Goal: Task Accomplishment & Management: Manage account settings

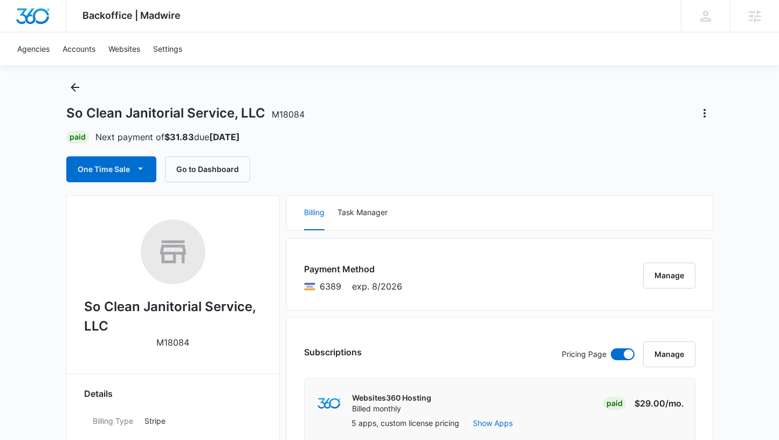
scroll to position [144, 0]
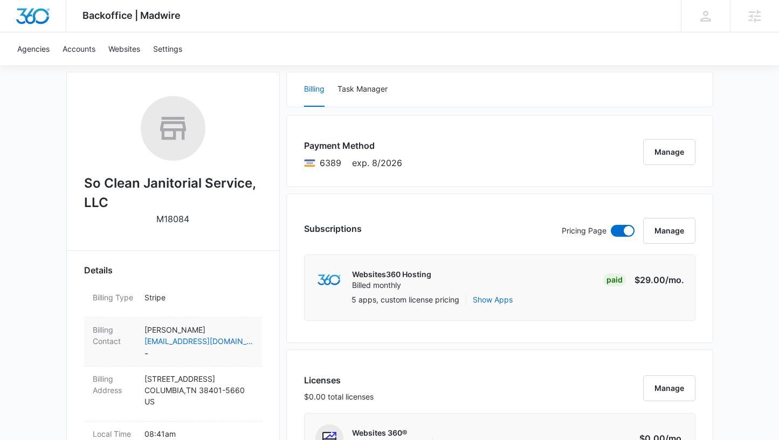
click at [173, 354] on dd "Errol Murphy socleanjanitorial@cpws.net -" at bounding box center [198, 342] width 109 height 36
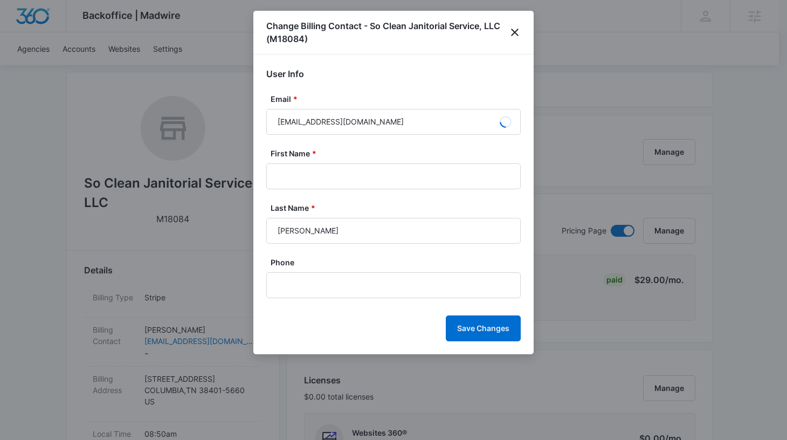
type input "Errol"
type input "Murphy"
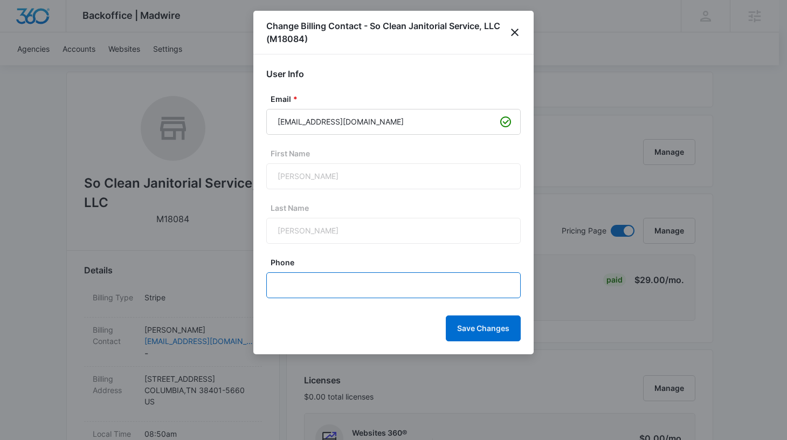
click at [346, 284] on input "Phone" at bounding box center [393, 285] width 254 height 26
paste input "(931) 446-6256"
type input "(931) 446-6256"
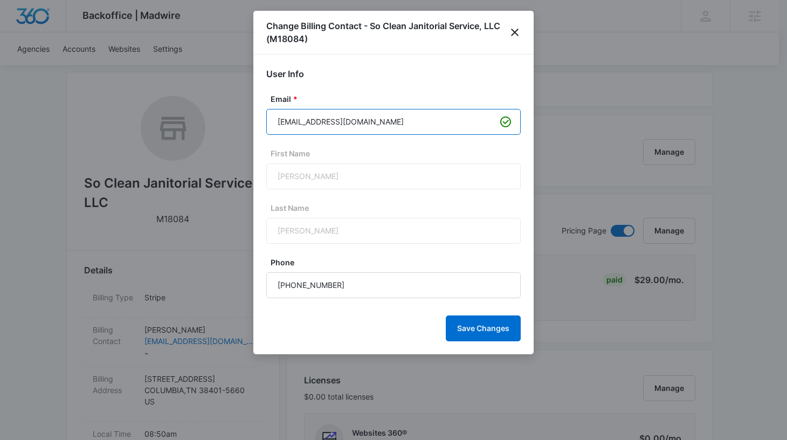
click at [328, 124] on input "socleanjanitorial@cpws.net" at bounding box center [393, 122] width 254 height 26
click at [327, 121] on input "socleanjanitorial@cpws.net" at bounding box center [393, 122] width 254 height 26
paste input "em.socleanjanitorial@gmail.com"
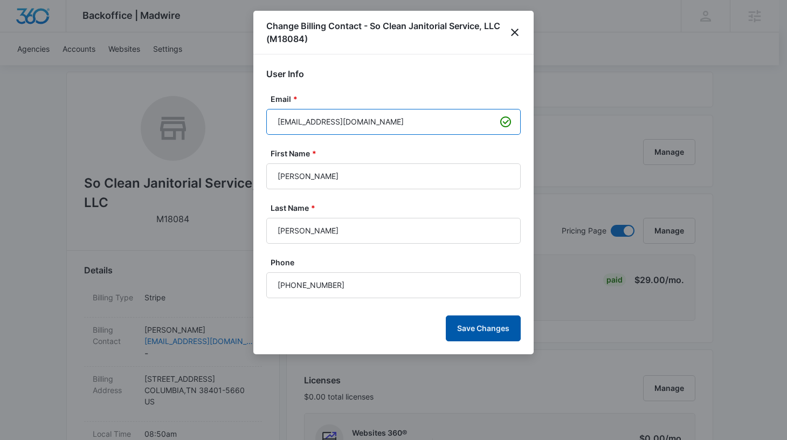
type input "em.socleanjanitorial@gmail.com"
click at [484, 333] on button "Save Changes" at bounding box center [483, 328] width 75 height 26
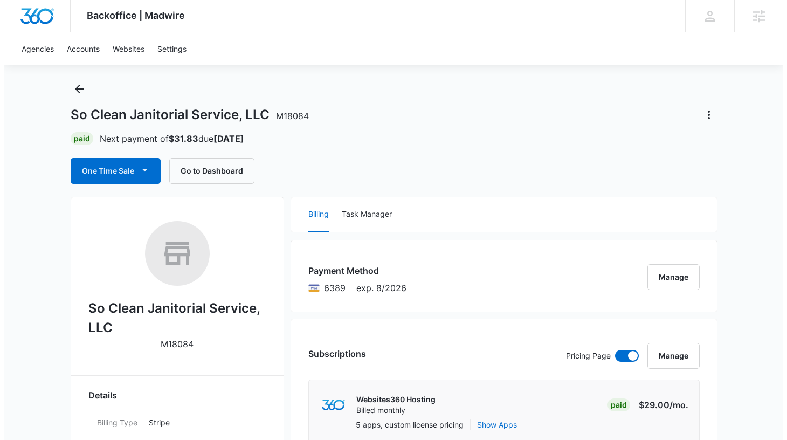
scroll to position [0, 0]
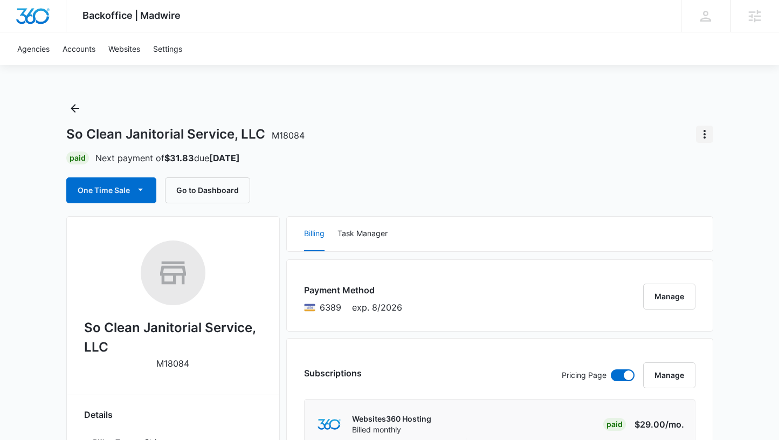
click at [711, 133] on button "Actions" at bounding box center [704, 134] width 17 height 17
click at [677, 195] on div "Close Account" at bounding box center [660, 197] width 53 height 8
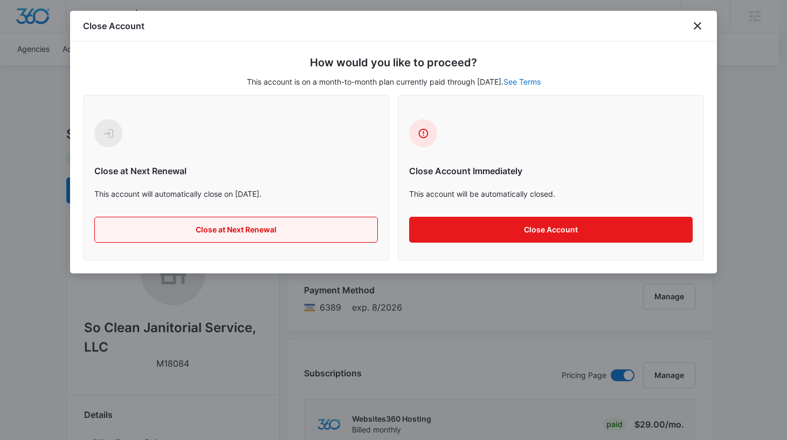
click at [278, 228] on button "Close at Next Renewal" at bounding box center [235, 230] width 283 height 26
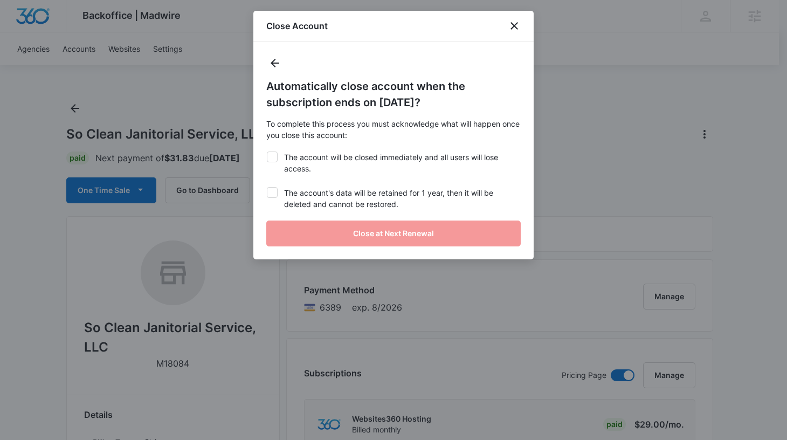
click at [300, 158] on label "The account will be closed immediately and all users will lose access." at bounding box center [393, 162] width 254 height 23
click at [267, 152] on input "The account will be closed immediately and all users will lose access." at bounding box center [266, 151] width 1 height 1
checkbox input "true"
click at [302, 195] on label "The account's data will be retained for 1 year, then it will be deleted and can…" at bounding box center [393, 198] width 254 height 23
click at [267, 188] on input "The account's data will be retained for 1 year, then it will be deleted and can…" at bounding box center [266, 187] width 1 height 1
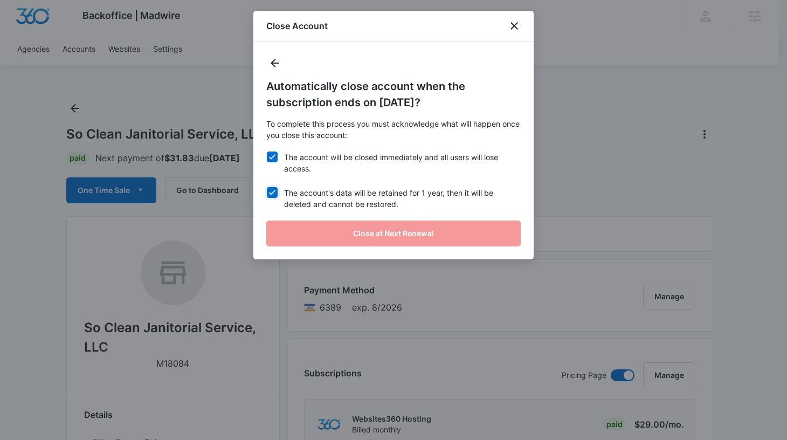
checkbox input "true"
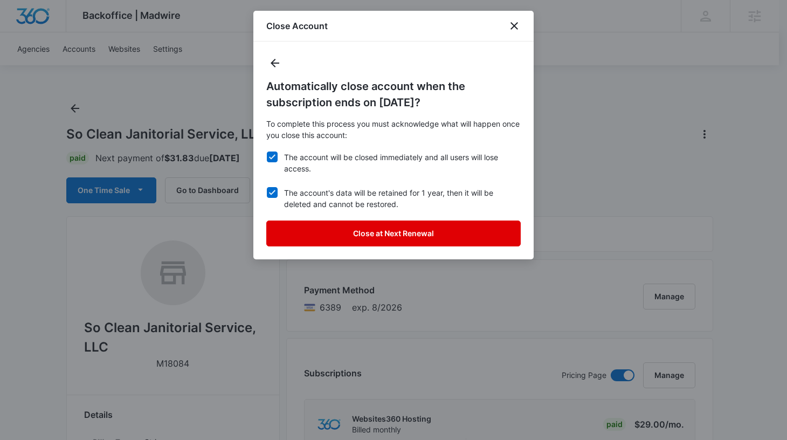
click at [318, 221] on button "Close at Next Renewal" at bounding box center [393, 233] width 254 height 26
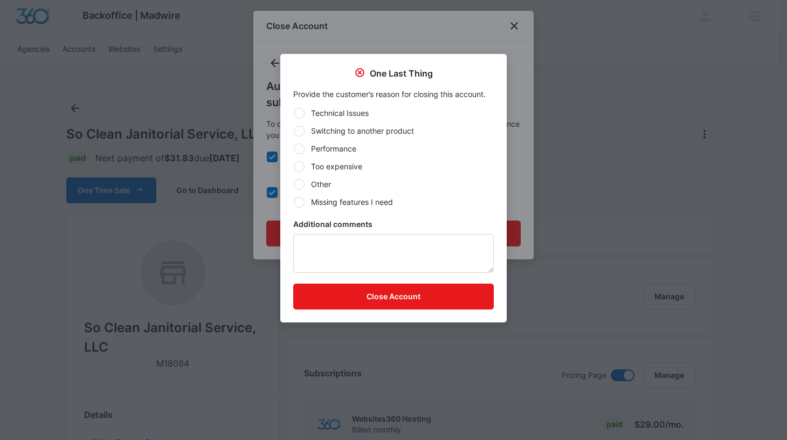
click at [361, 129] on label "Switching to another product" at bounding box center [393, 130] width 200 height 11
click at [294, 130] on input "Switching to another product" at bounding box center [293, 130] width 1 height 1
radio input "true"
click at [350, 237] on textarea "Additional comments" at bounding box center [393, 253] width 200 height 39
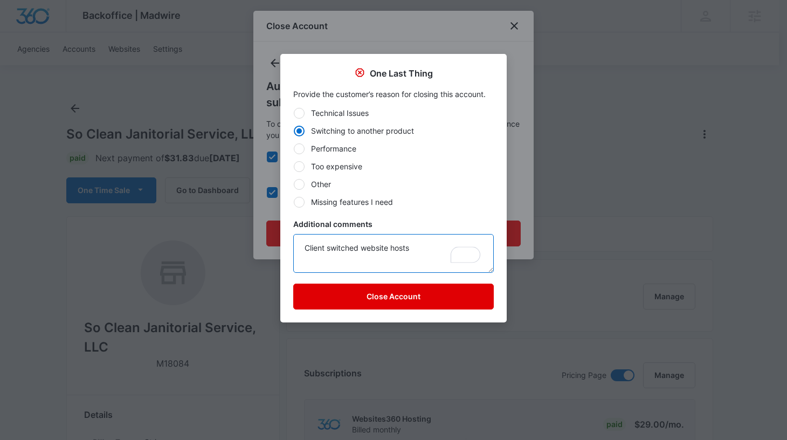
type textarea "Client switched website hosts"
click at [360, 294] on button "Close Account" at bounding box center [393, 296] width 200 height 26
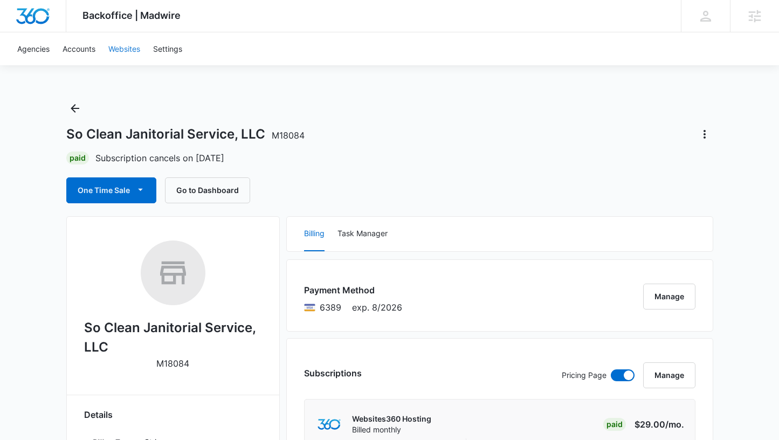
click at [122, 48] on link "Websites" at bounding box center [124, 48] width 45 height 33
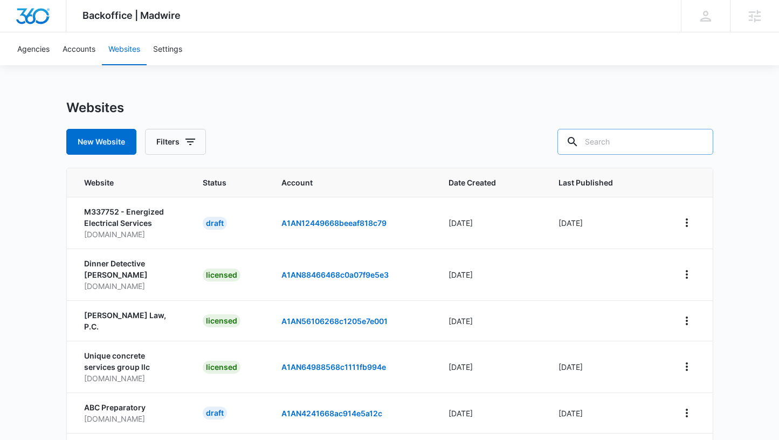
click at [648, 147] on input "text" at bounding box center [635, 142] width 156 height 26
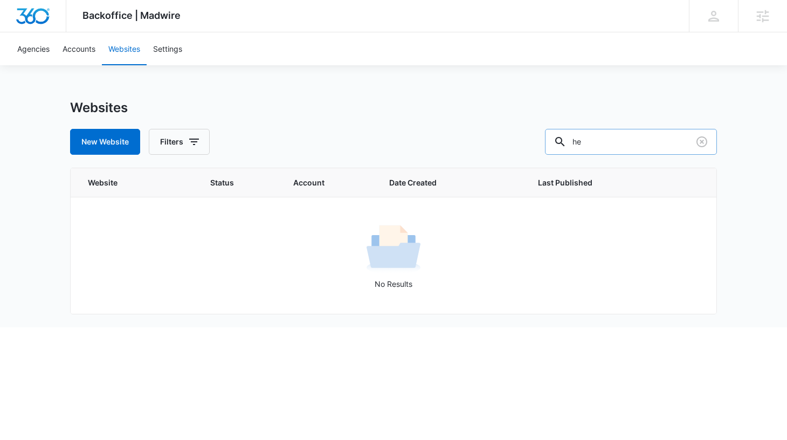
type input "h"
type input "vision today"
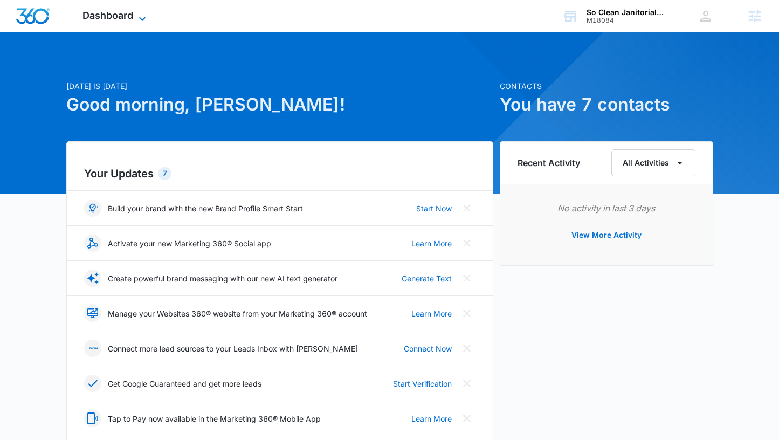
click at [101, 16] on span "Dashboard" at bounding box center [107, 15] width 51 height 11
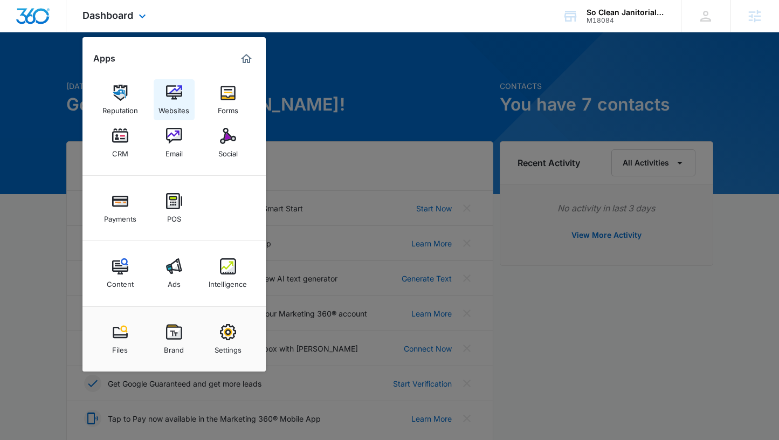
click at [168, 93] on img at bounding box center [174, 93] width 16 height 16
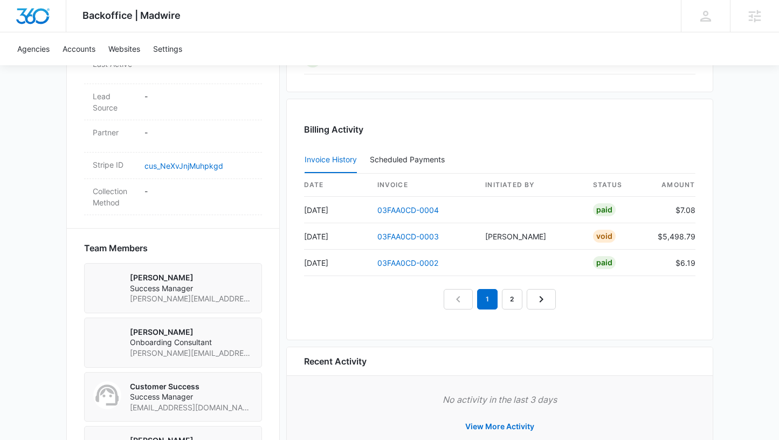
scroll to position [600, 0]
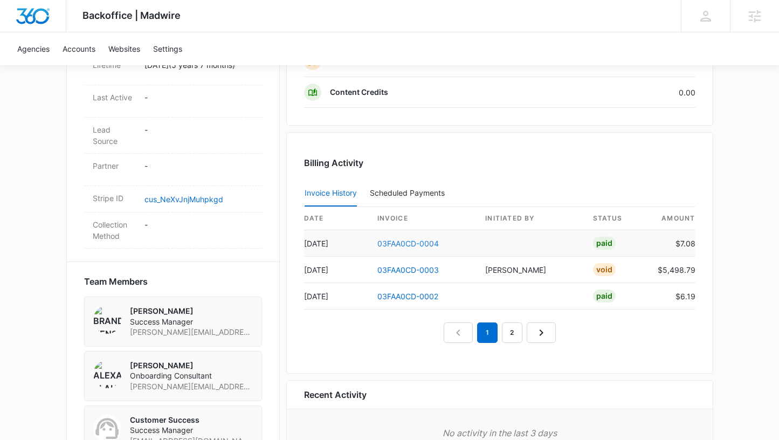
click at [393, 245] on link "03FAA0CD-0004" at bounding box center [407, 243] width 61 height 9
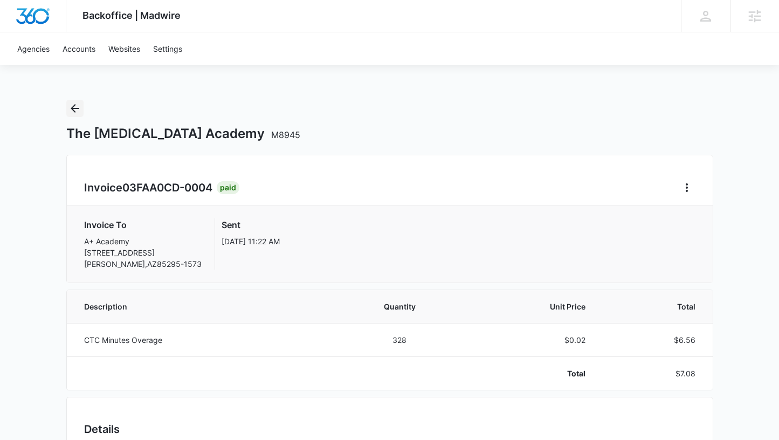
click at [72, 105] on icon "Back" at bounding box center [74, 108] width 13 height 13
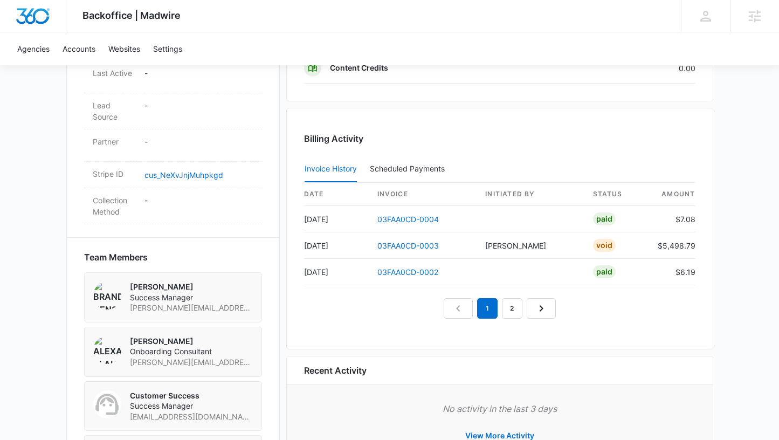
scroll to position [724, 0]
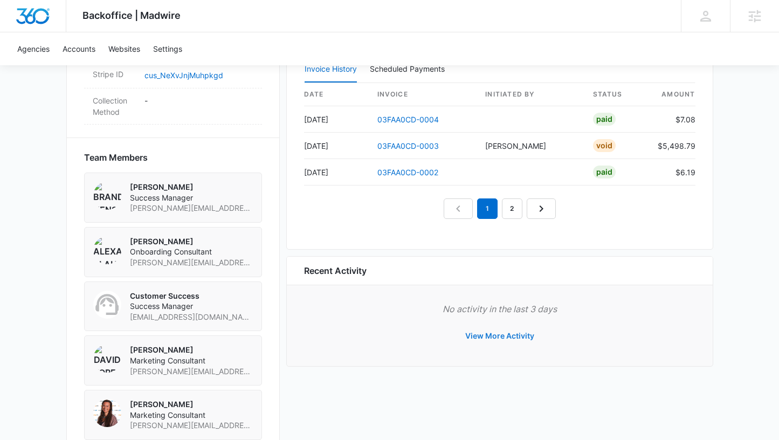
click at [502, 332] on button "View More Activity" at bounding box center [499, 336] width 91 height 26
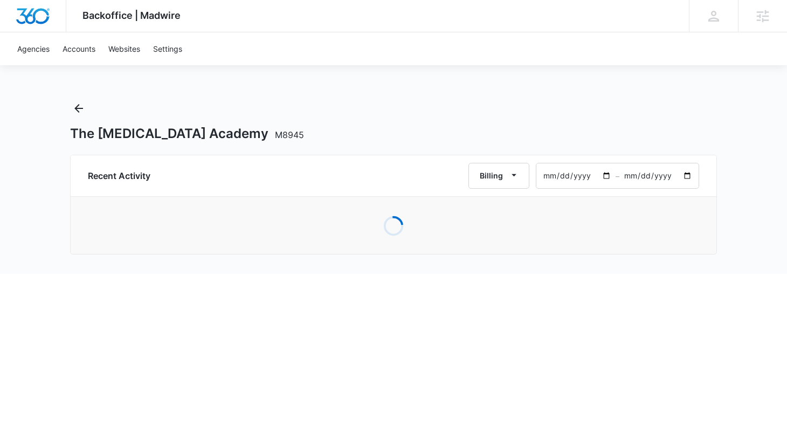
click at [580, 175] on input "2025-07-12" at bounding box center [575, 175] width 79 height 25
click at [550, 176] on input "2025-07-12" at bounding box center [575, 175] width 79 height 25
click at [581, 176] on input "2025-03-12" at bounding box center [575, 175] width 79 height 25
type input "2024-03-12"
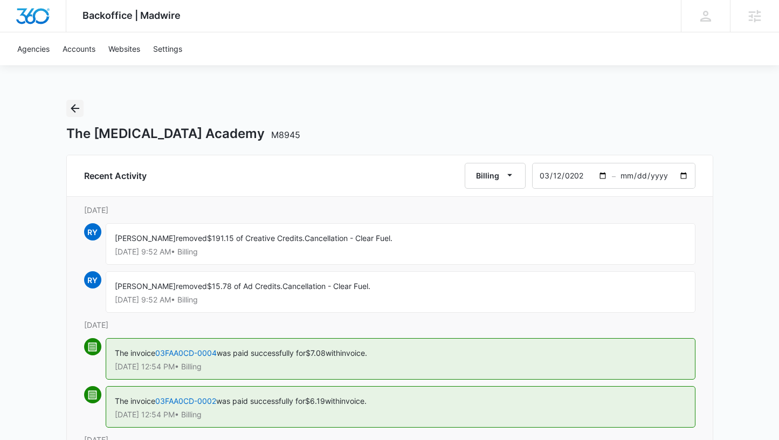
click at [78, 109] on icon "Back" at bounding box center [74, 108] width 13 height 13
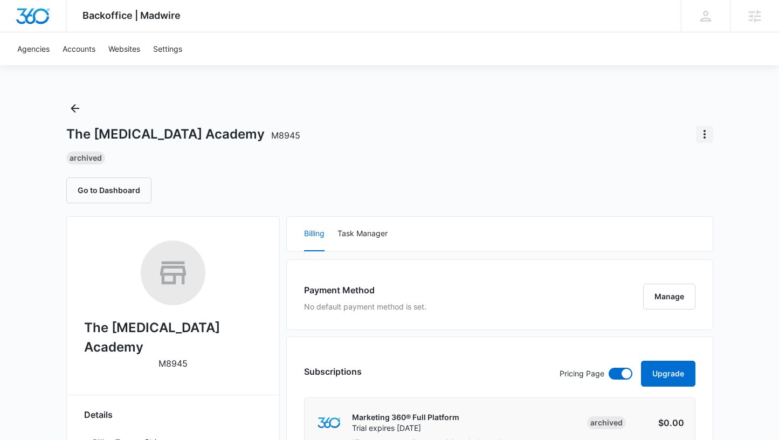
click at [707, 131] on icon "Actions" at bounding box center [704, 134] width 13 height 13
click at [667, 118] on div "The Autism Academy M8945 Archived Go to Dashboard" at bounding box center [389, 151] width 647 height 103
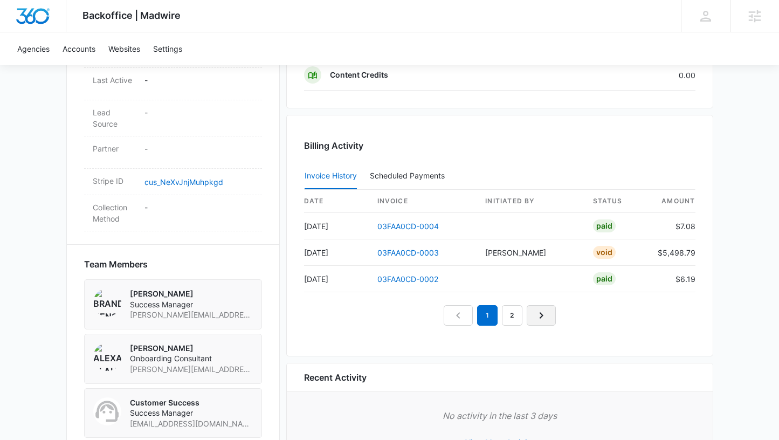
scroll to position [724, 0]
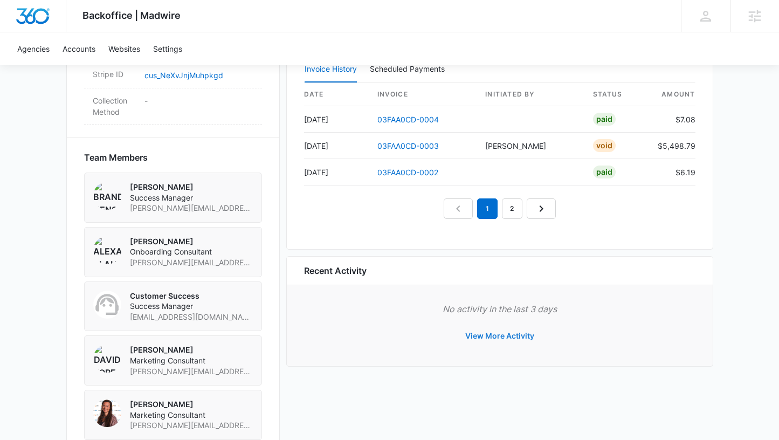
click at [509, 335] on button "View More Activity" at bounding box center [499, 336] width 91 height 26
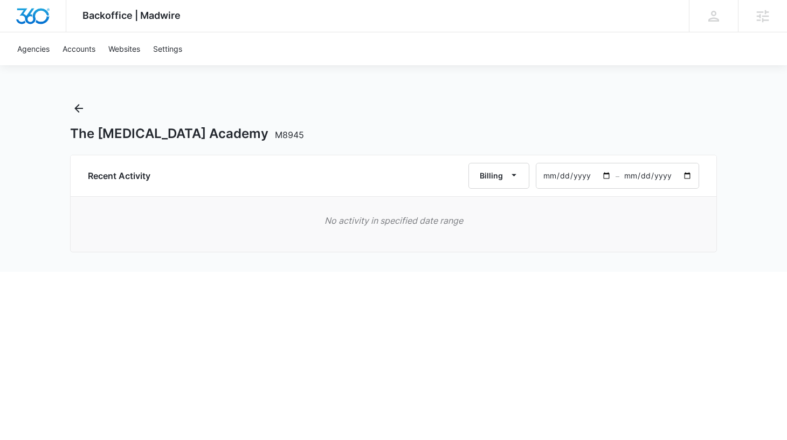
click at [552, 176] on input "2025-07-12" at bounding box center [575, 175] width 79 height 25
click at [587, 175] on input "2025-04-12" at bounding box center [575, 175] width 79 height 25
click at [588, 178] on input "2024-04-12" at bounding box center [575, 175] width 79 height 25
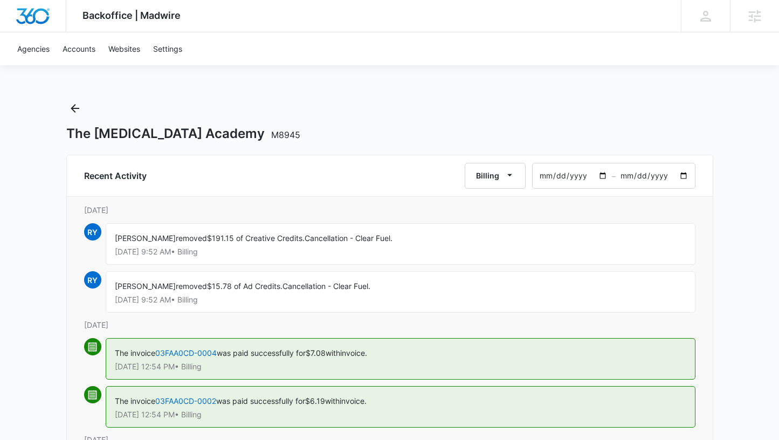
click at [548, 177] on input "2024-04-12" at bounding box center [571, 175] width 79 height 25
type input "2024-03-12"
click at [78, 109] on icon "Back" at bounding box center [74, 108] width 13 height 13
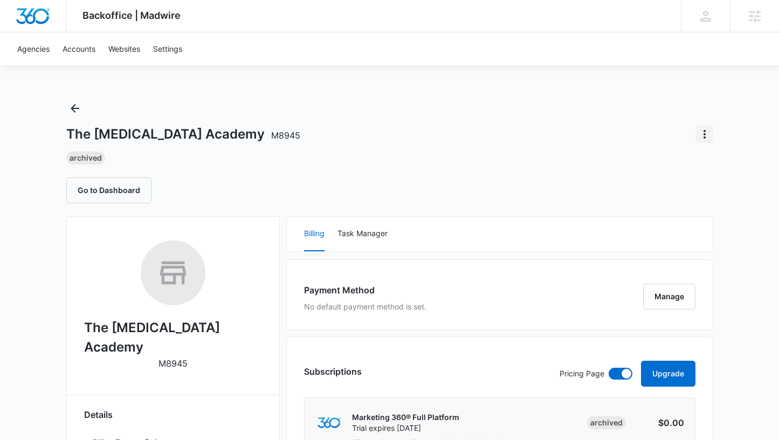
click at [701, 138] on icon "Actions" at bounding box center [704, 134] width 13 height 13
click at [676, 177] on div "Update Status" at bounding box center [660, 181] width 53 height 8
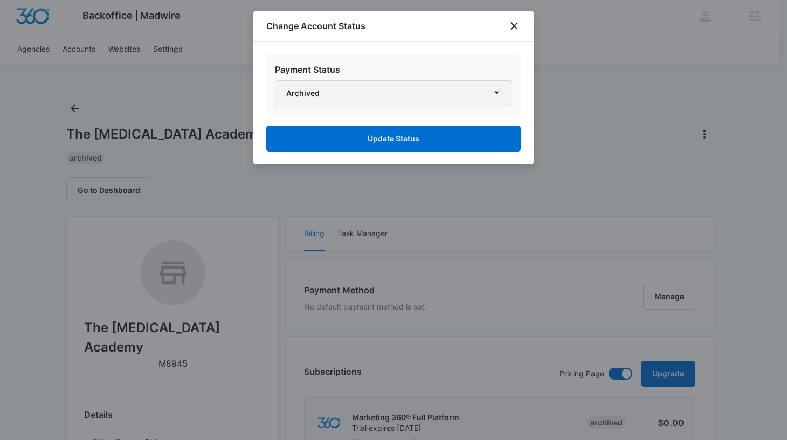
click at [446, 91] on button "Archived" at bounding box center [393, 93] width 237 height 26
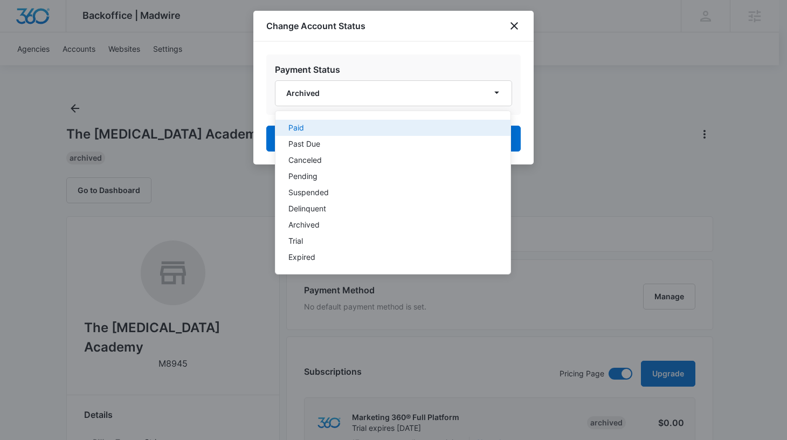
click at [294, 128] on div "Paid" at bounding box center [386, 128] width 196 height 8
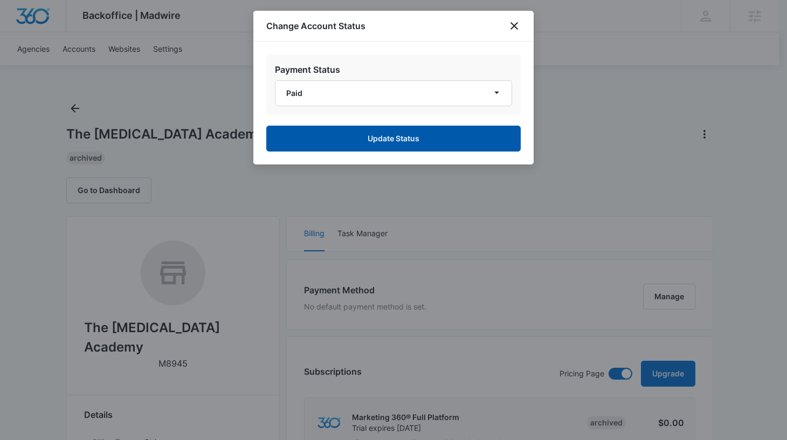
click at [330, 138] on button "Update Status" at bounding box center [393, 139] width 254 height 26
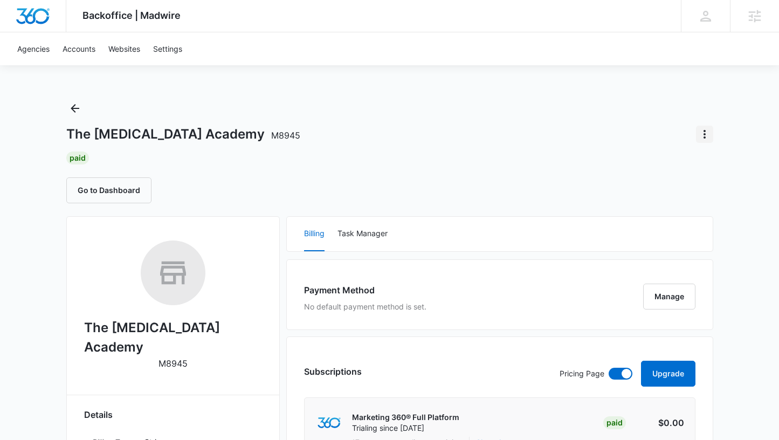
click at [702, 130] on icon "Actions" at bounding box center [704, 134] width 13 height 13
click at [676, 179] on div "Update Status" at bounding box center [660, 181] width 53 height 8
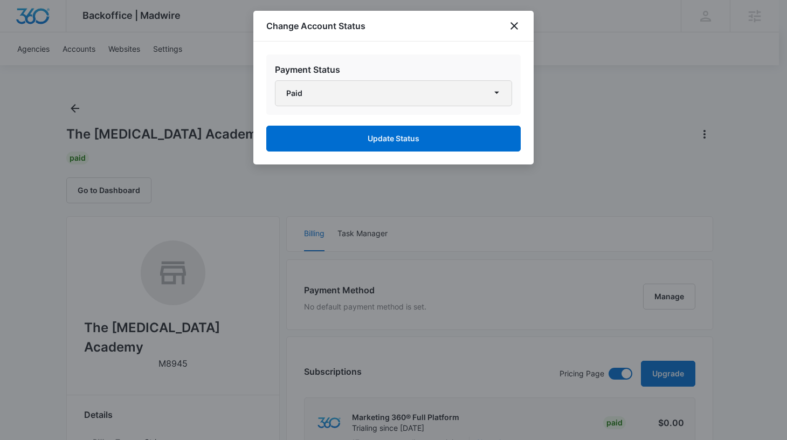
click at [469, 99] on button "Paid" at bounding box center [393, 93] width 237 height 26
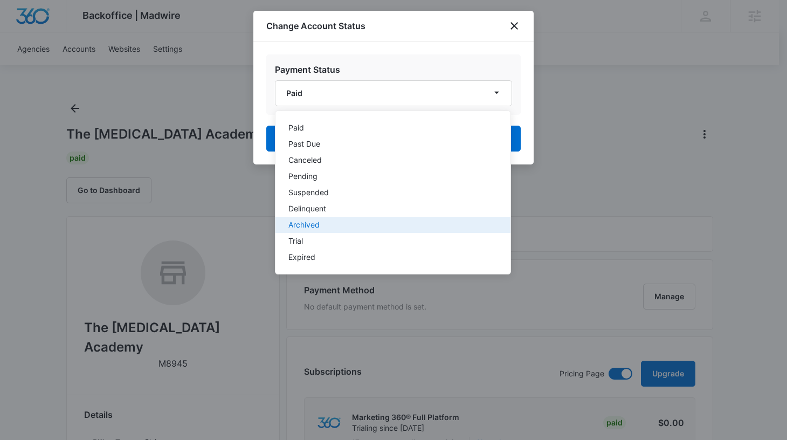
click at [342, 220] on button "Archived" at bounding box center [392, 225] width 235 height 16
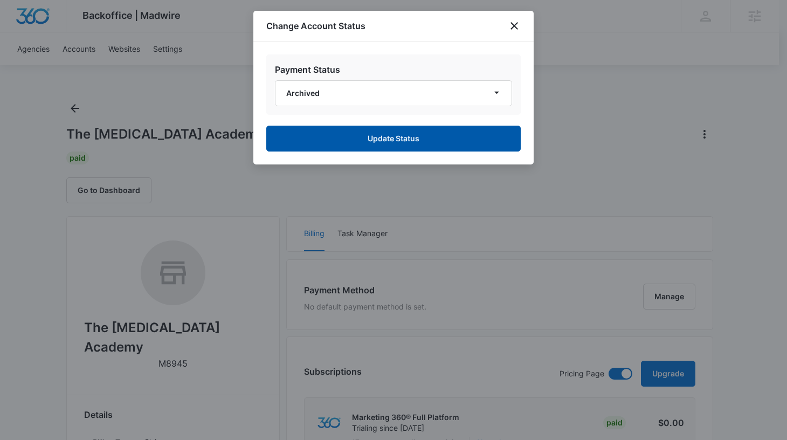
click at [343, 137] on button "Update Status" at bounding box center [393, 139] width 254 height 26
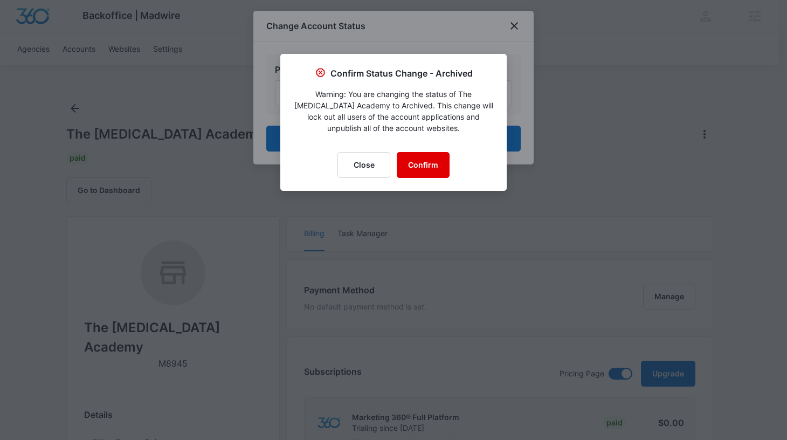
click at [431, 164] on button "Confirm" at bounding box center [423, 165] width 53 height 26
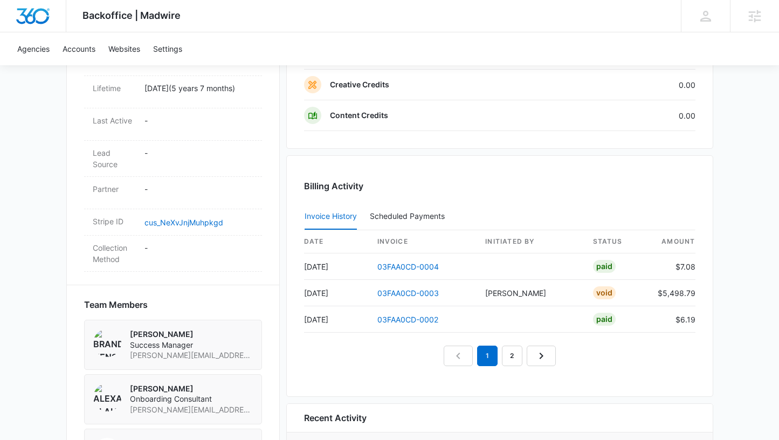
scroll to position [724, 0]
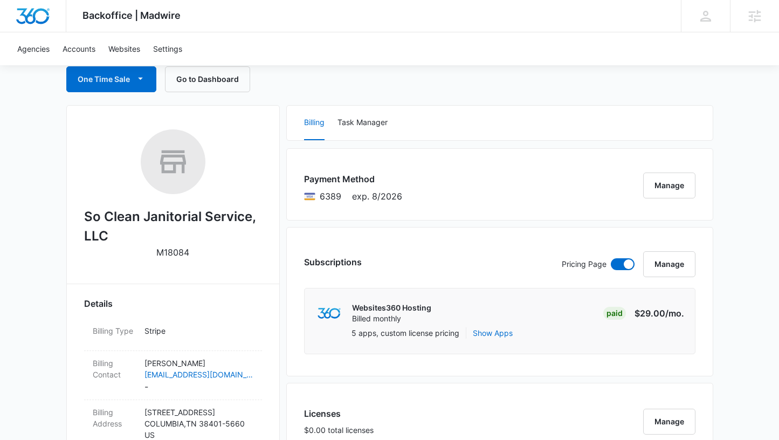
scroll to position [134, 0]
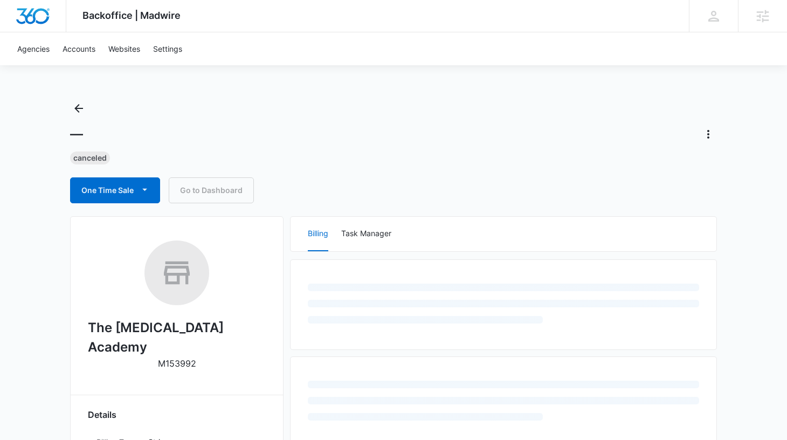
select select "US"
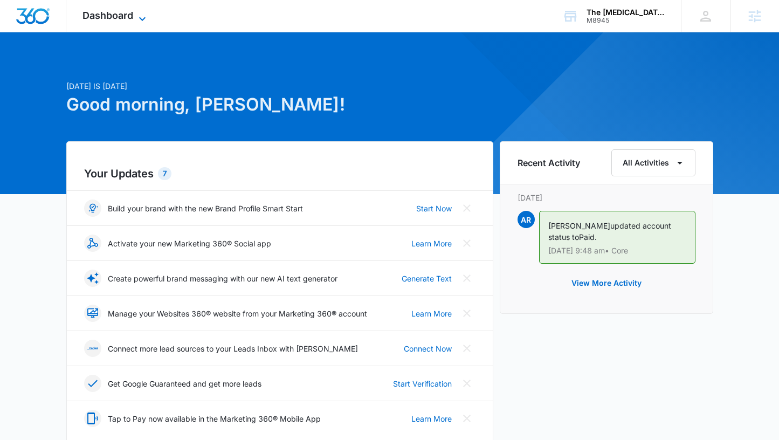
click at [143, 15] on icon at bounding box center [142, 18] width 13 height 13
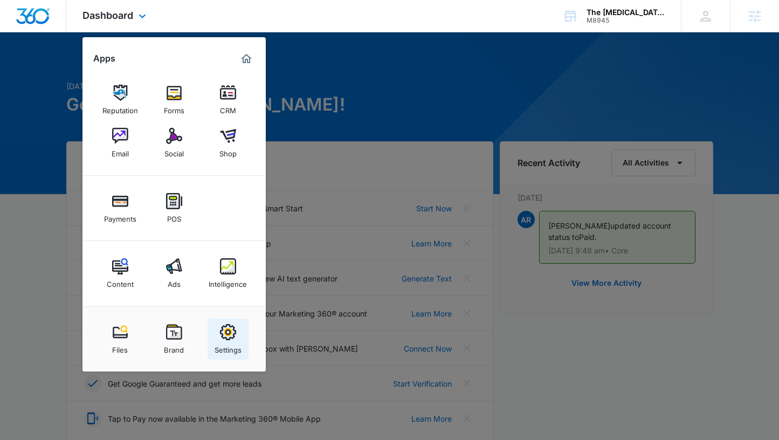
click at [229, 339] on img at bounding box center [228, 332] width 16 height 16
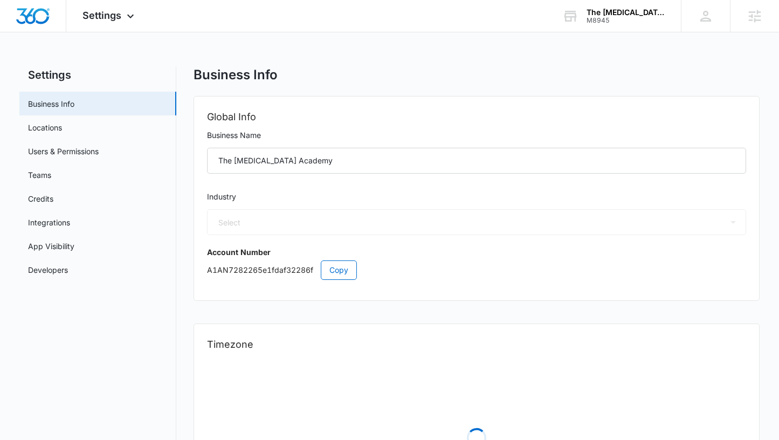
select select "26"
select select "US"
select select "America/Phoenix"
click at [58, 247] on link "App Visibility" at bounding box center [51, 245] width 46 height 11
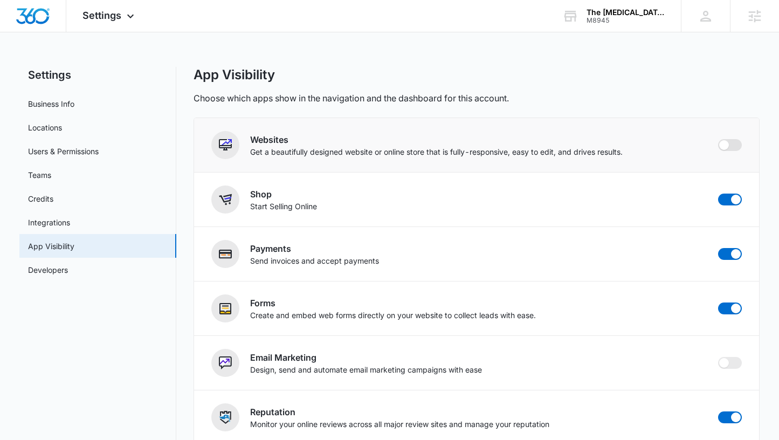
click at [733, 143] on span at bounding box center [730, 145] width 24 height 12
click at [718, 139] on input "checkbox" at bounding box center [717, 138] width 1 height 1
checkbox input "true"
click at [110, 13] on span "Settings" at bounding box center [101, 15] width 39 height 11
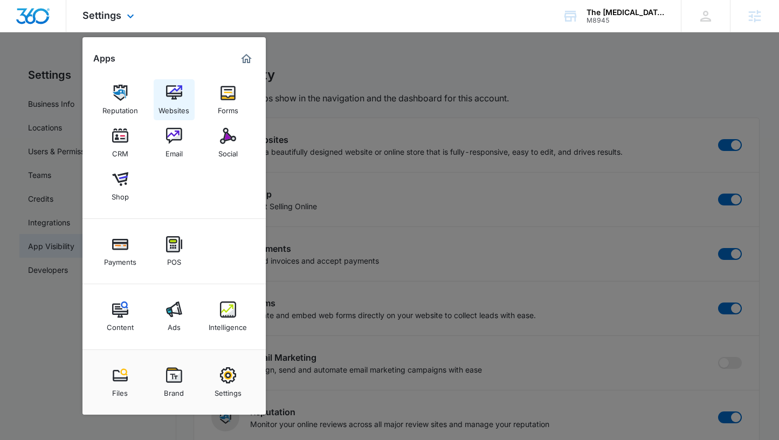
click at [172, 98] on img at bounding box center [174, 93] width 16 height 16
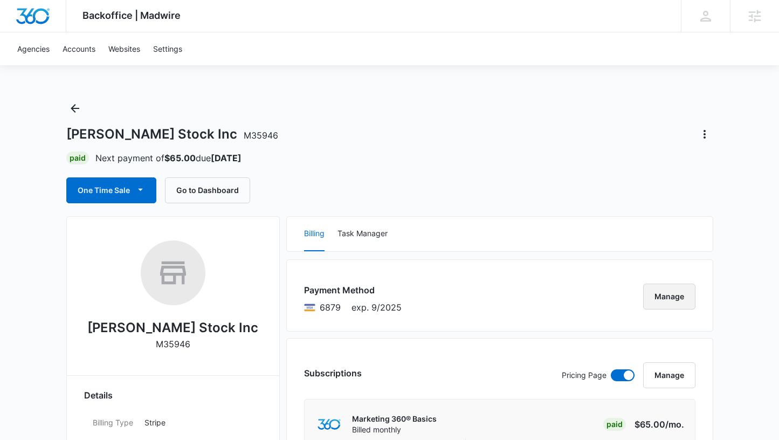
click at [669, 292] on button "Manage" at bounding box center [669, 296] width 52 height 26
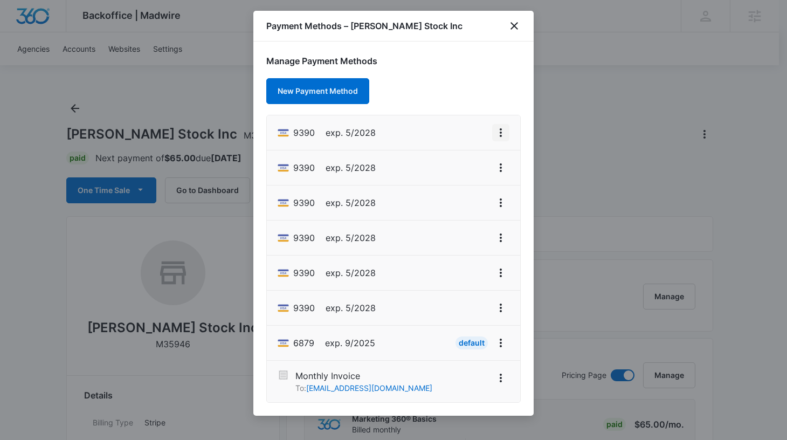
click at [503, 133] on icon "View More" at bounding box center [500, 132] width 13 height 13
click at [464, 179] on div "Set As Default" at bounding box center [458, 179] width 50 height 8
click at [502, 168] on icon "View More" at bounding box center [500, 167] width 13 height 13
click at [461, 232] on div "Delete Card" at bounding box center [458, 230] width 50 height 8
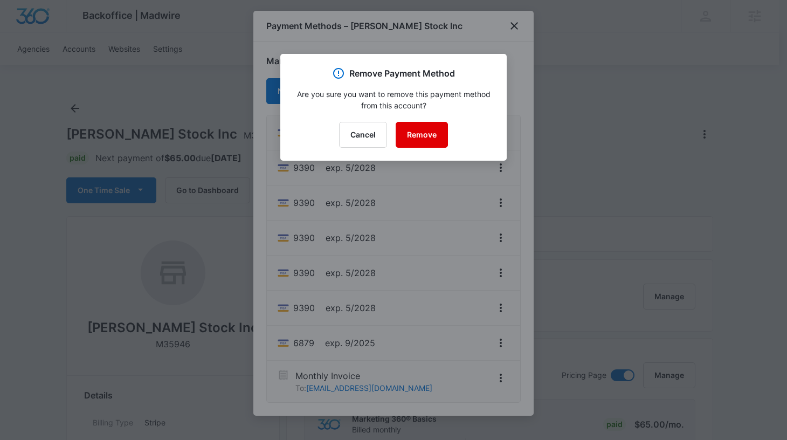
click at [426, 140] on button "Remove" at bounding box center [422, 135] width 52 height 26
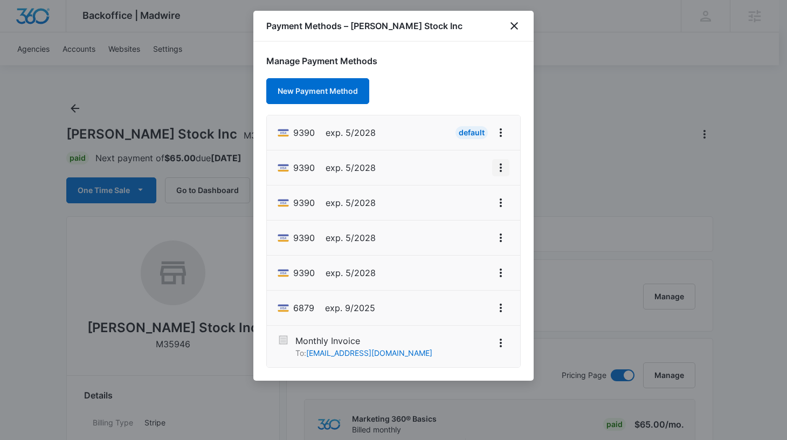
click at [502, 168] on icon "View More" at bounding box center [500, 167] width 13 height 13
click at [454, 231] on div "Delete Card" at bounding box center [458, 230] width 50 height 8
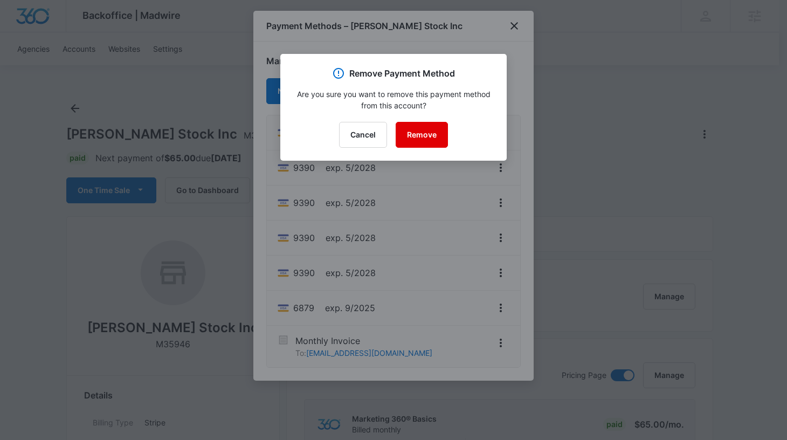
click at [412, 137] on button "Remove" at bounding box center [422, 135] width 52 height 26
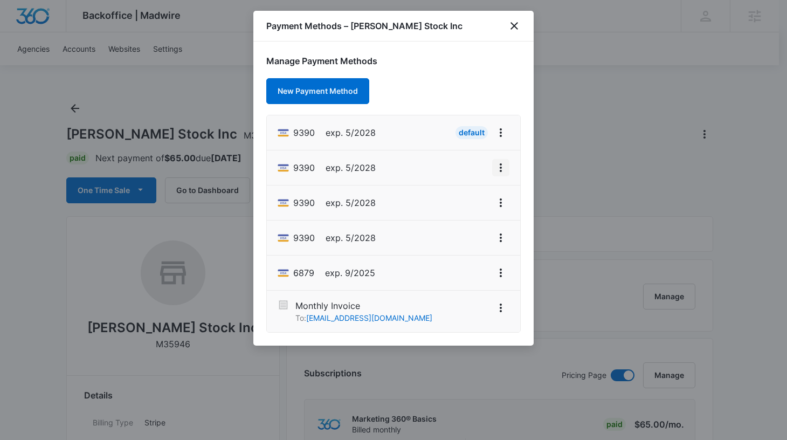
click at [501, 169] on icon "View More" at bounding box center [500, 167] width 13 height 13
click at [463, 228] on div "Delete Card" at bounding box center [458, 230] width 50 height 8
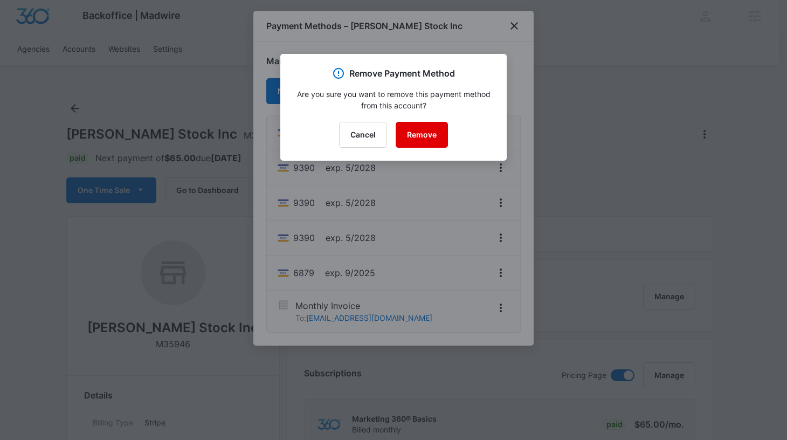
click at [427, 138] on button "Remove" at bounding box center [422, 135] width 52 height 26
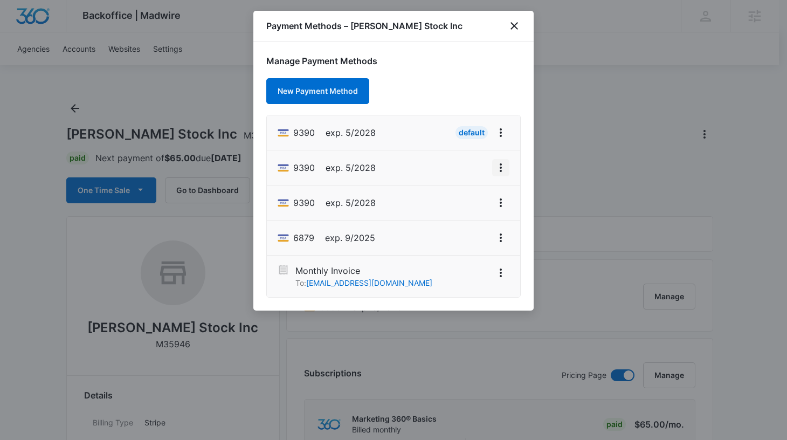
click at [496, 167] on icon "View More" at bounding box center [500, 167] width 13 height 13
click at [456, 231] on div "Delete Card" at bounding box center [458, 230] width 50 height 8
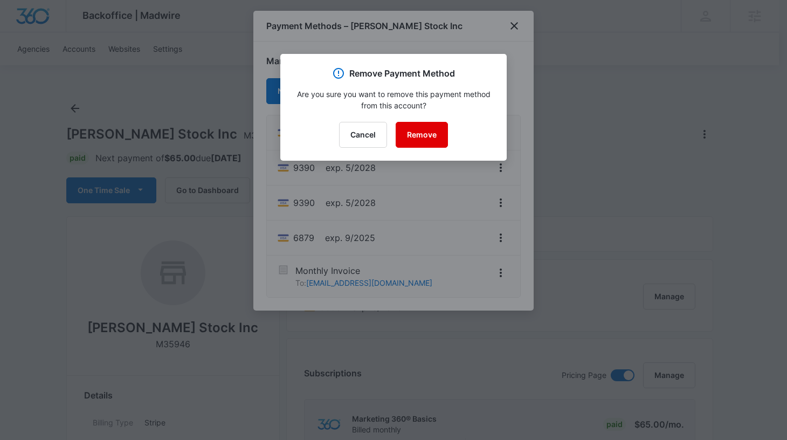
click at [425, 132] on button "Remove" at bounding box center [422, 135] width 52 height 26
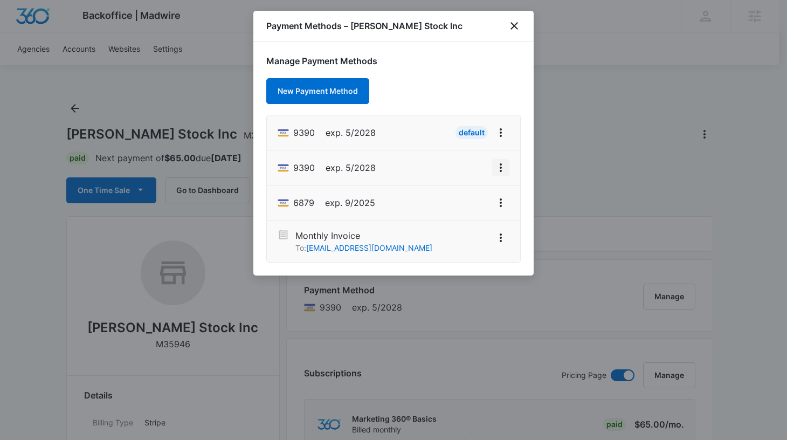
click at [496, 168] on icon "View More" at bounding box center [500, 167] width 13 height 13
click at [455, 232] on div "Delete Card" at bounding box center [458, 230] width 50 height 8
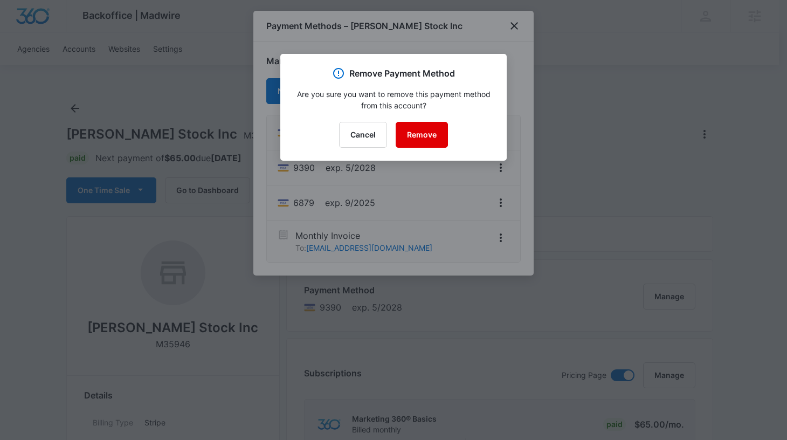
click at [435, 133] on button "Remove" at bounding box center [422, 135] width 52 height 26
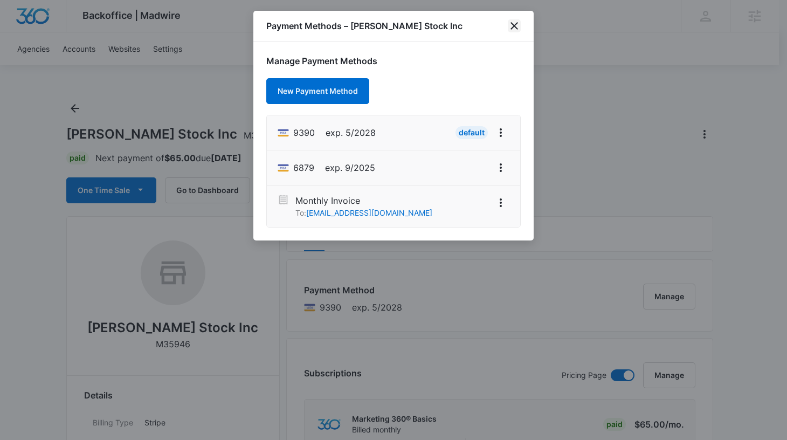
click at [511, 27] on icon "close" at bounding box center [514, 25] width 13 height 13
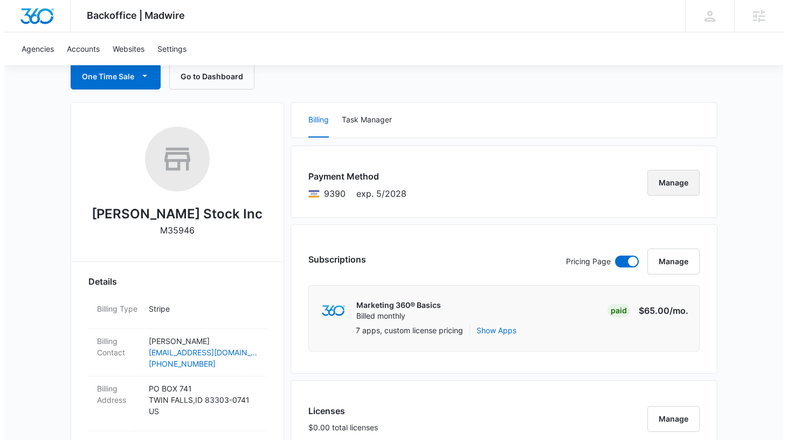
scroll to position [120, 0]
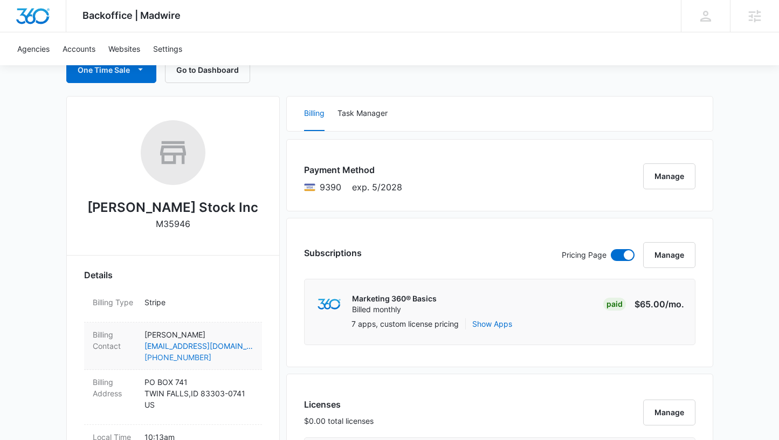
click at [233, 356] on link "[PHONE_NUMBER]" at bounding box center [198, 356] width 109 height 11
